Goal: Find specific page/section: Find specific page/section

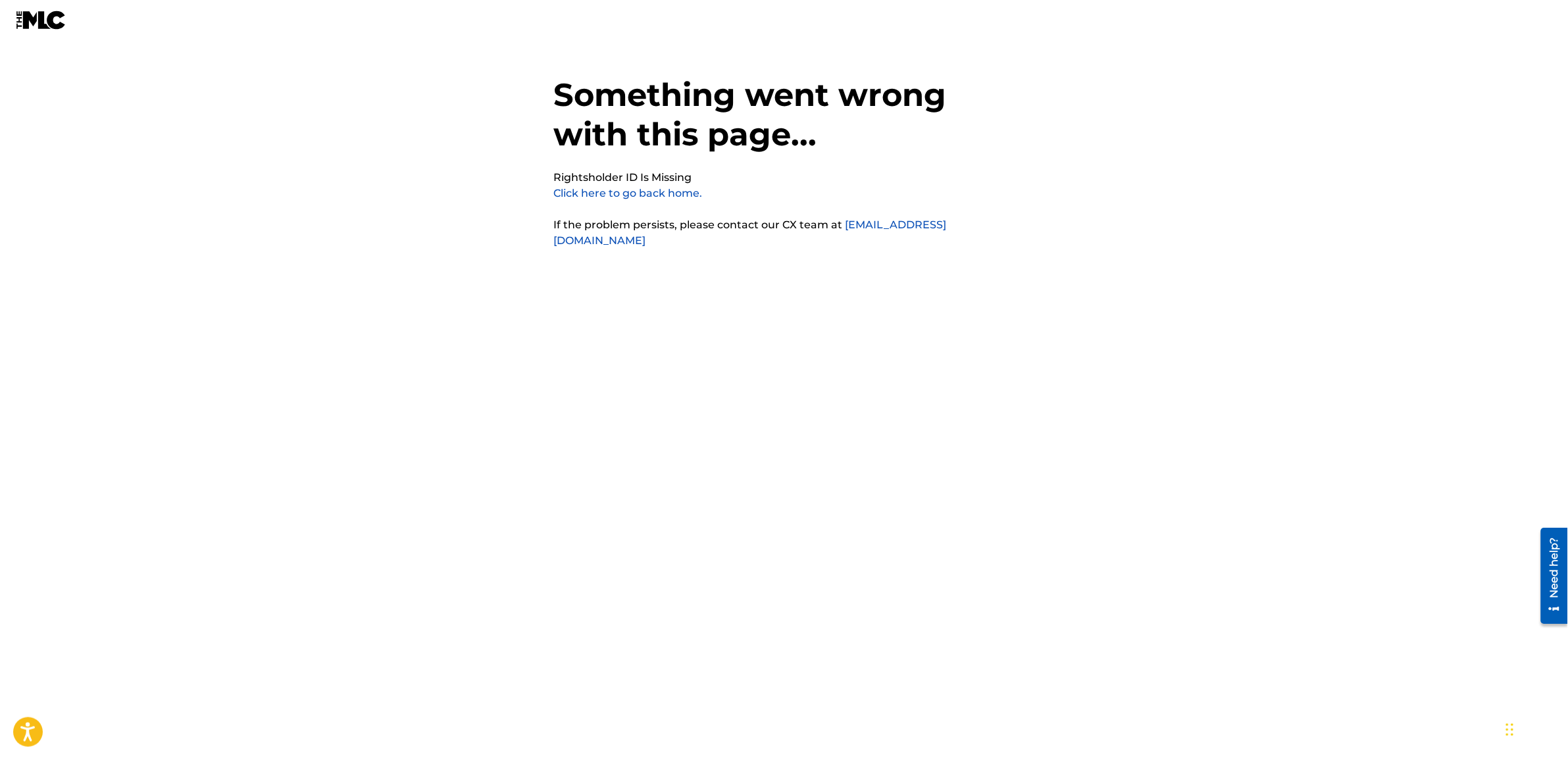
click at [666, 193] on link "Click here to go back home." at bounding box center [628, 193] width 149 height 13
